Goal: Task Accomplishment & Management: Manage account settings

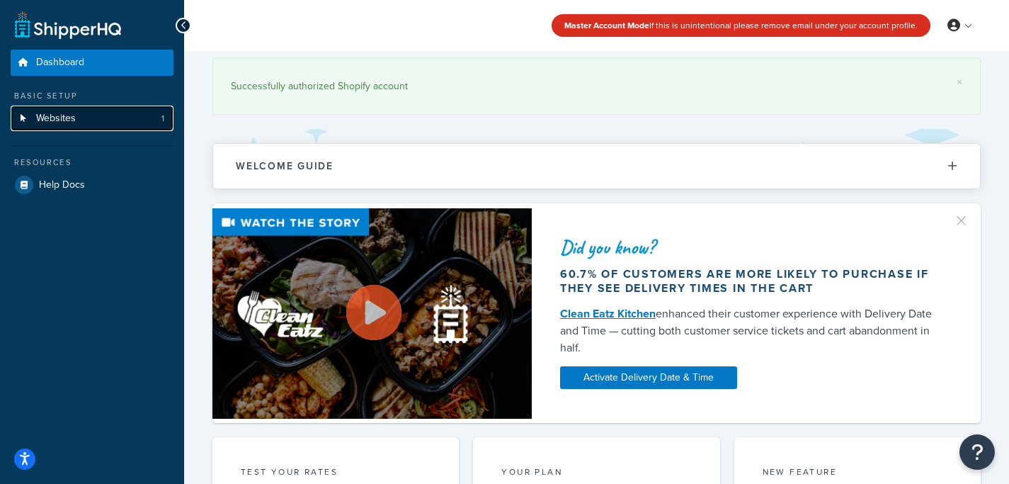
click at [76, 113] on link "Websites 1" at bounding box center [92, 119] width 163 height 26
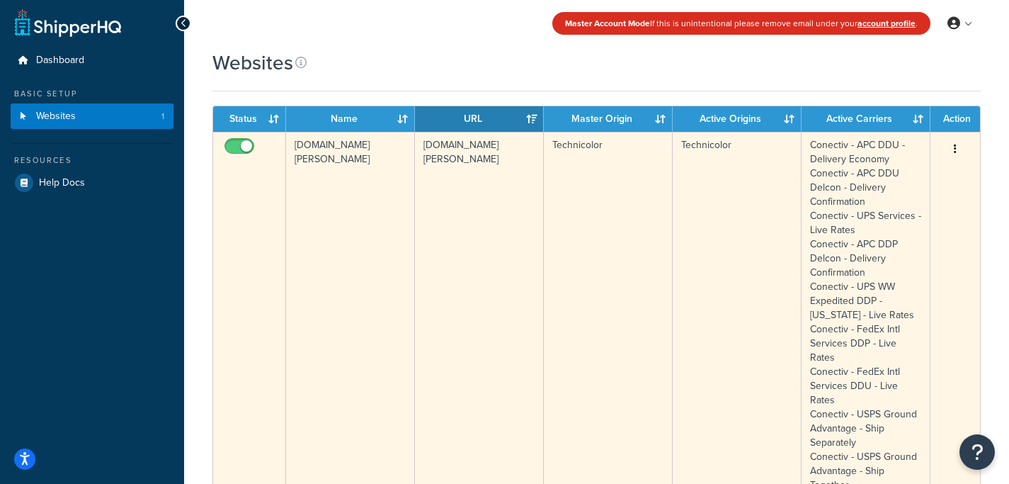
scroll to position [3, 0]
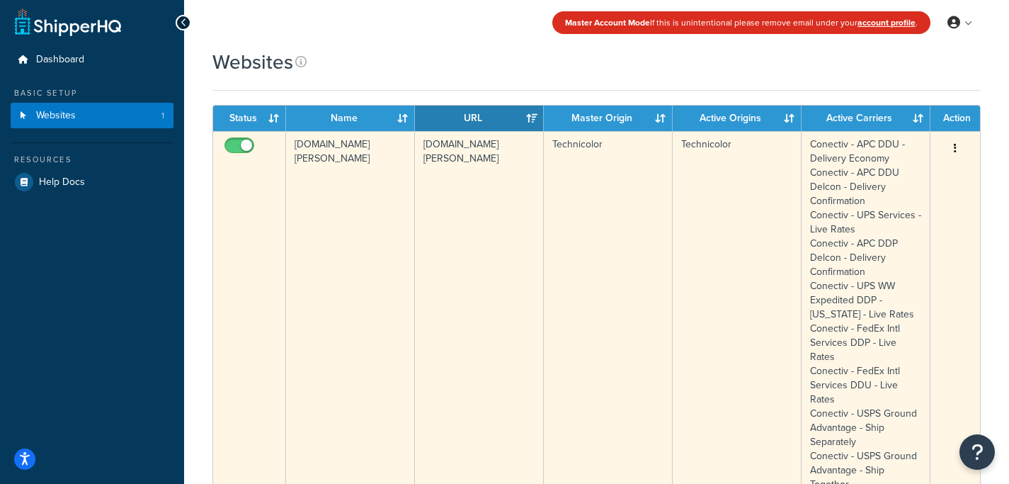
click at [954, 148] on icon "button" at bounding box center [955, 148] width 3 height 10
click at [884, 184] on link "Edit" at bounding box center [898, 177] width 112 height 29
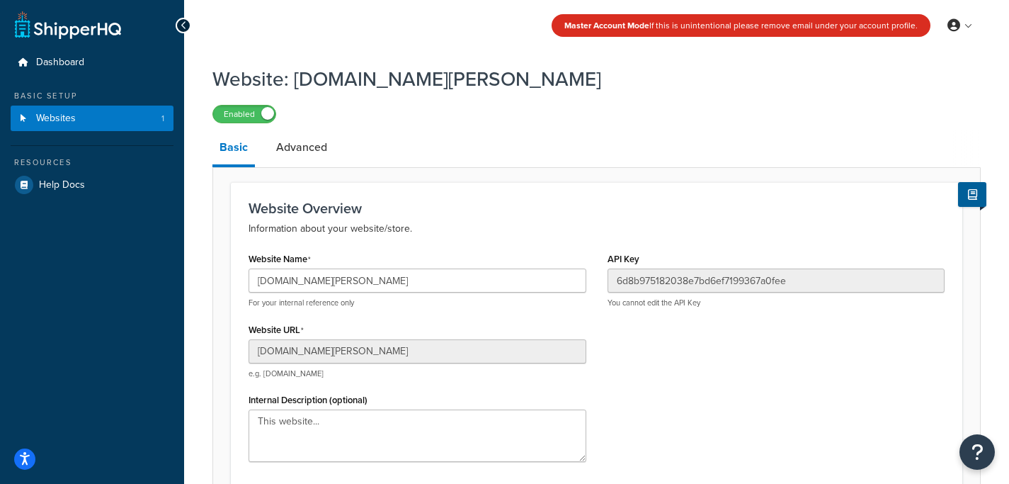
scroll to position [239, 0]
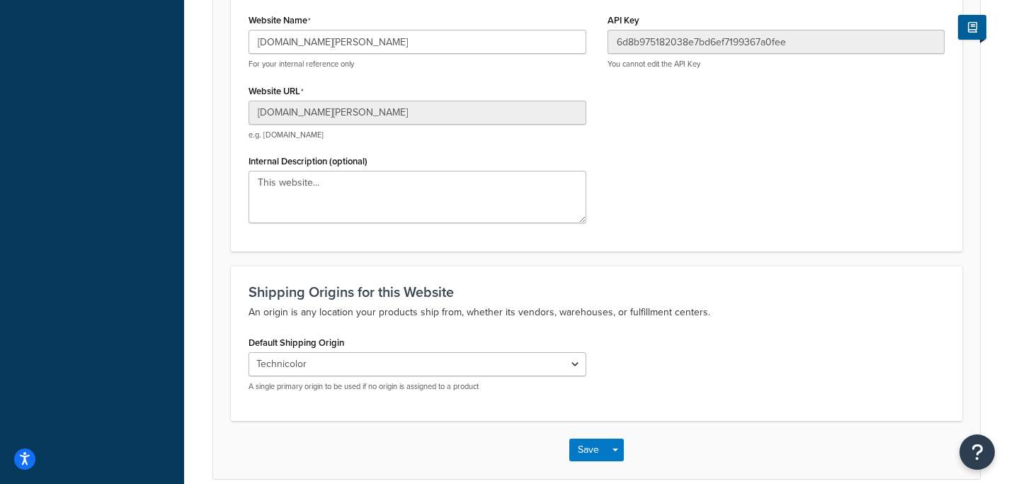
click at [413, 349] on div "Default Shipping Origin El Famoso Artist Endeavor (OG) Graphik Dimensions Artiv…" at bounding box center [418, 361] width 338 height 59
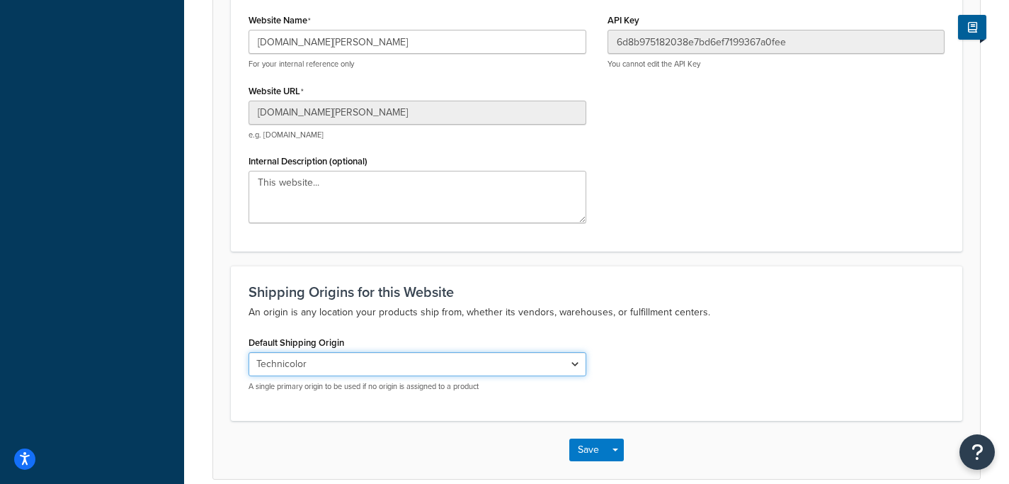
click at [410, 360] on select "El Famoso Artist Endeavor (OG) Graphik Dimensions Artivise Printful [PERSON_NAM…" at bounding box center [418, 364] width 338 height 24
select select "138040"
click at [249, 353] on select "El Famoso Artist Endeavor (OG) Graphik Dimensions Artivise Printful [PERSON_NAM…" at bounding box center [418, 364] width 338 height 24
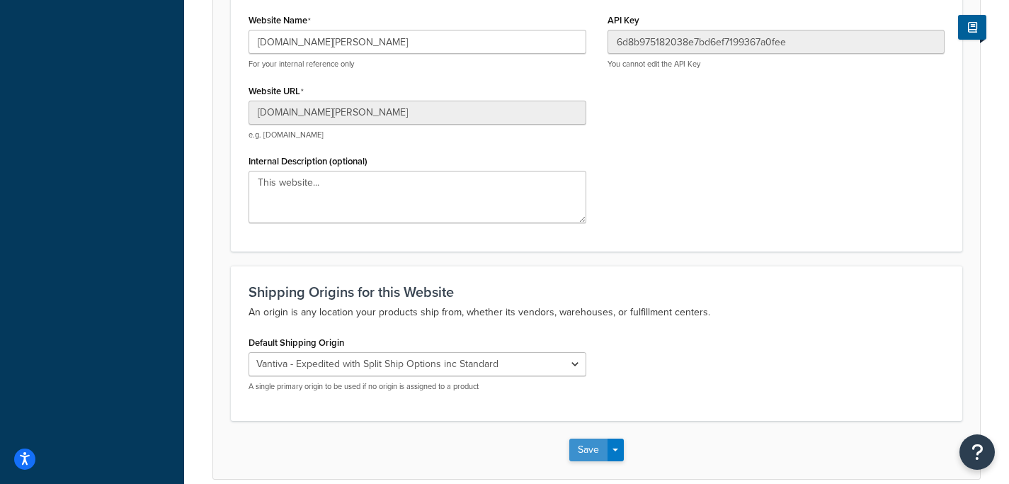
click at [574, 450] on button "Save" at bounding box center [588, 449] width 38 height 23
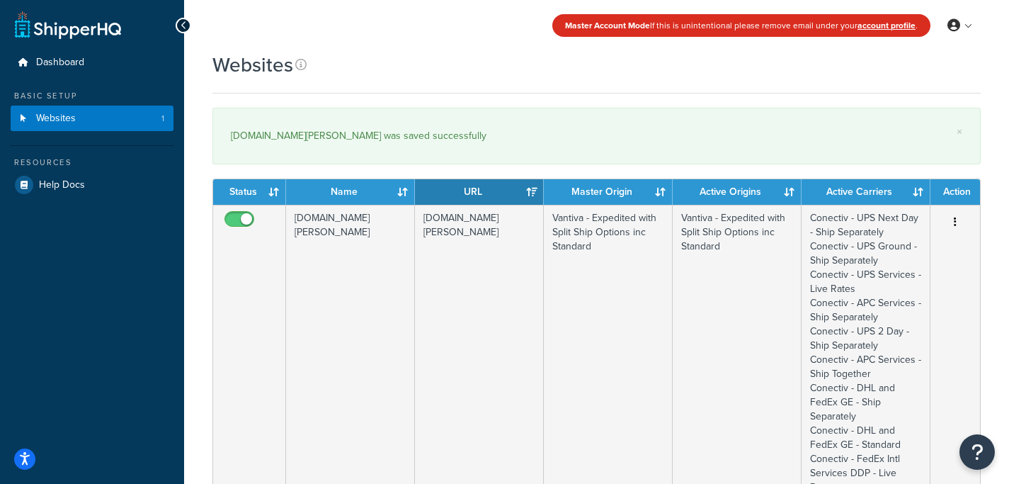
click at [651, 92] on div "Websites" at bounding box center [596, 72] width 768 height 42
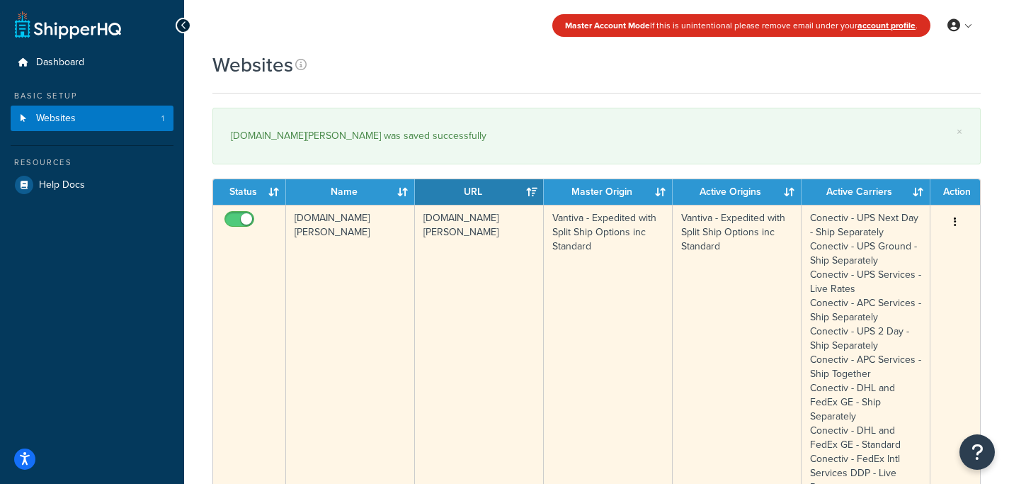
click at [699, 237] on td "Vantiva - Expedited with Split Ship Options inc Standard" at bounding box center [737, 381] width 129 height 352
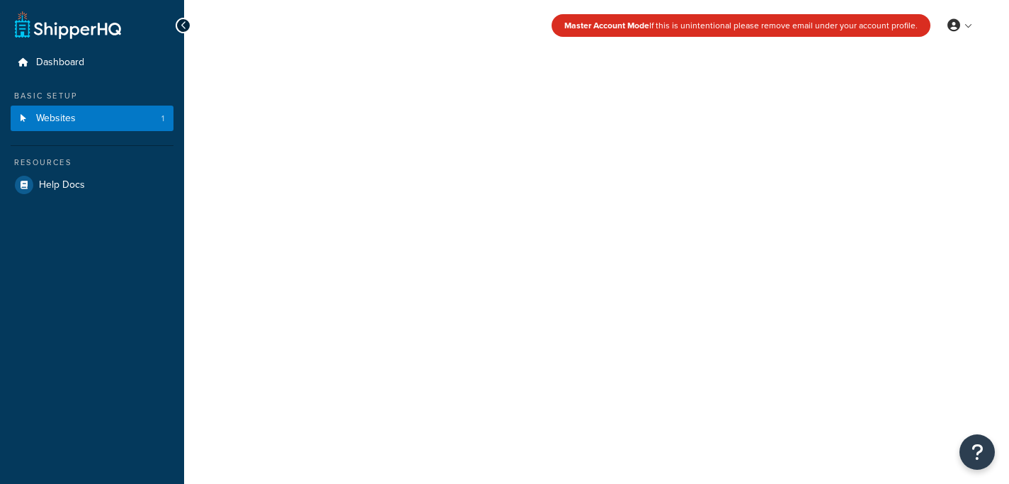
select select "138040"
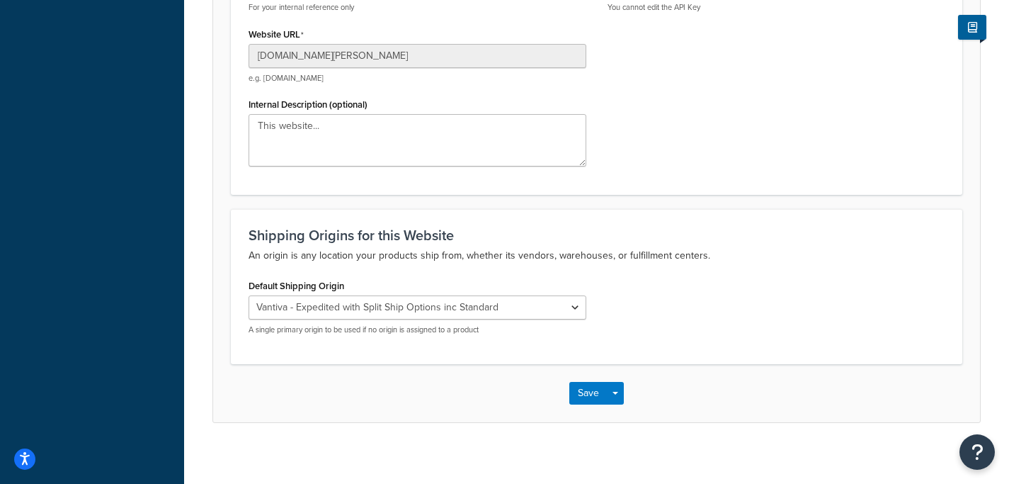
scroll to position [306, 0]
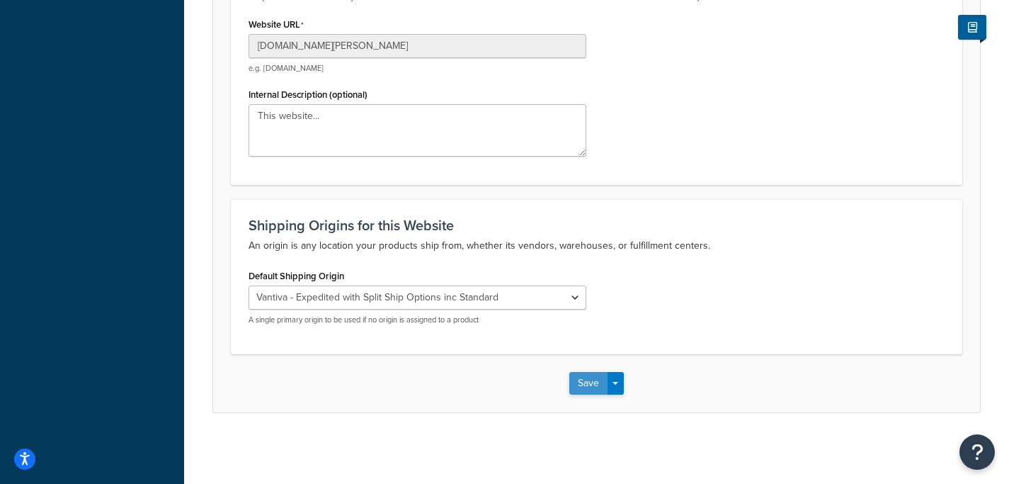
click at [587, 382] on button "Save" at bounding box center [588, 383] width 38 height 23
